Goal: Information Seeking & Learning: Stay updated

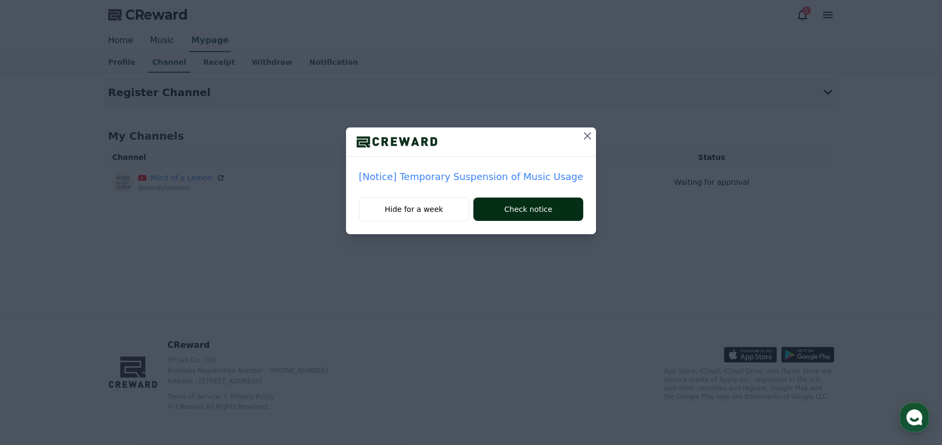
click at [504, 213] on button "Check notice" at bounding box center [528, 208] width 110 height 23
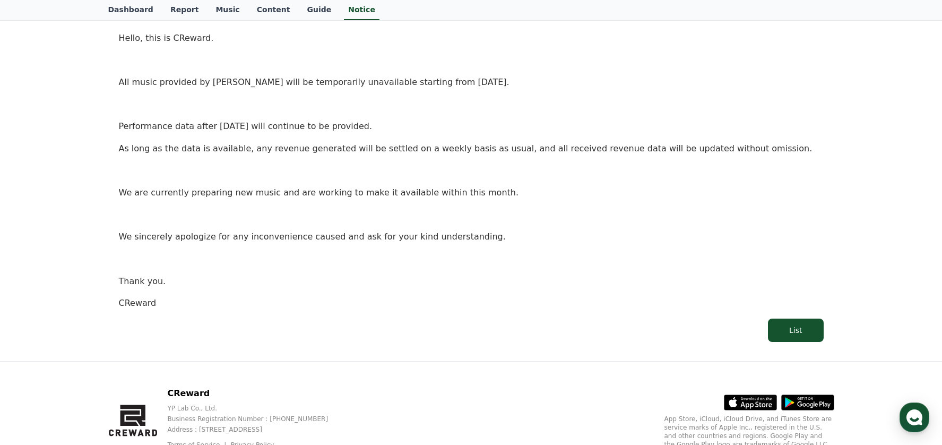
scroll to position [175, 0]
